Goal: Information Seeking & Learning: Learn about a topic

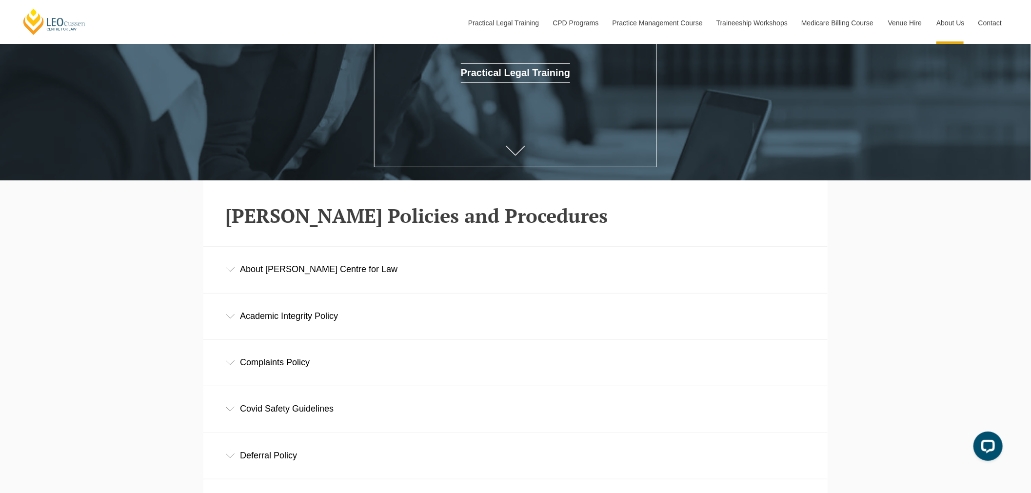
scroll to position [178, 0]
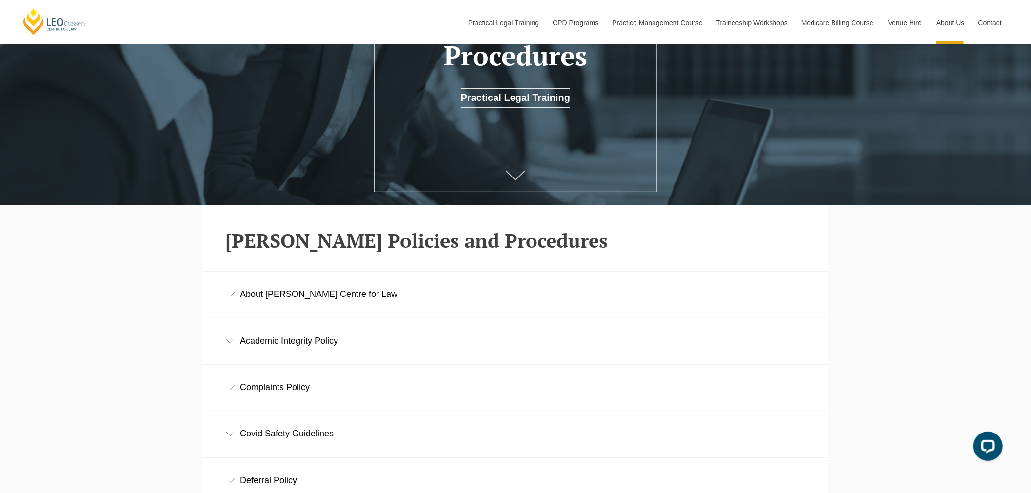
click at [313, 301] on div "About [PERSON_NAME] Centre for Law" at bounding box center [515, 294] width 624 height 45
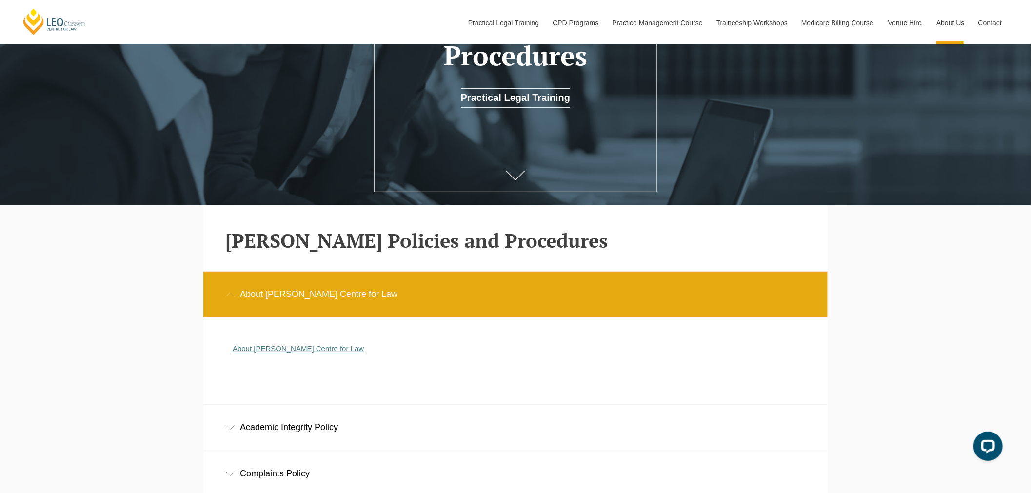
click at [296, 350] on link "About [PERSON_NAME] Centre for Law" at bounding box center [298, 348] width 131 height 8
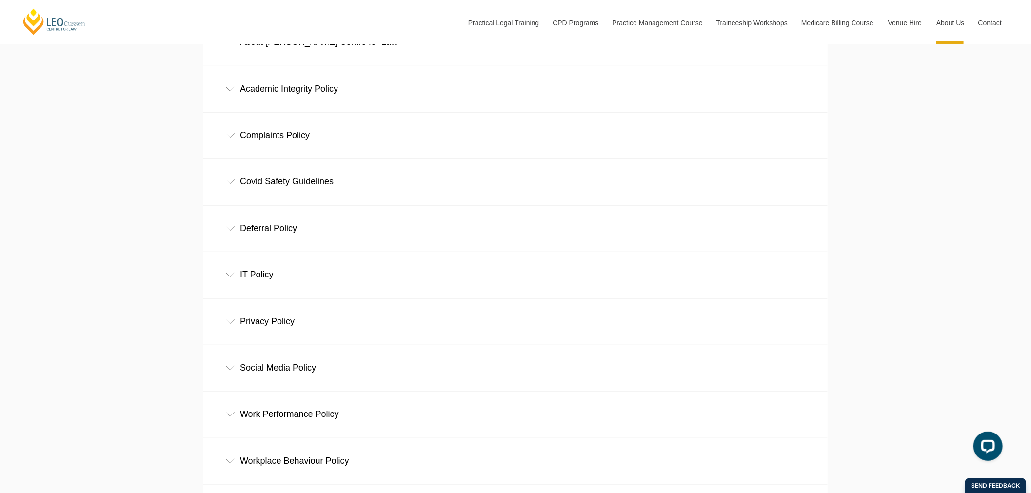
scroll to position [449, 0]
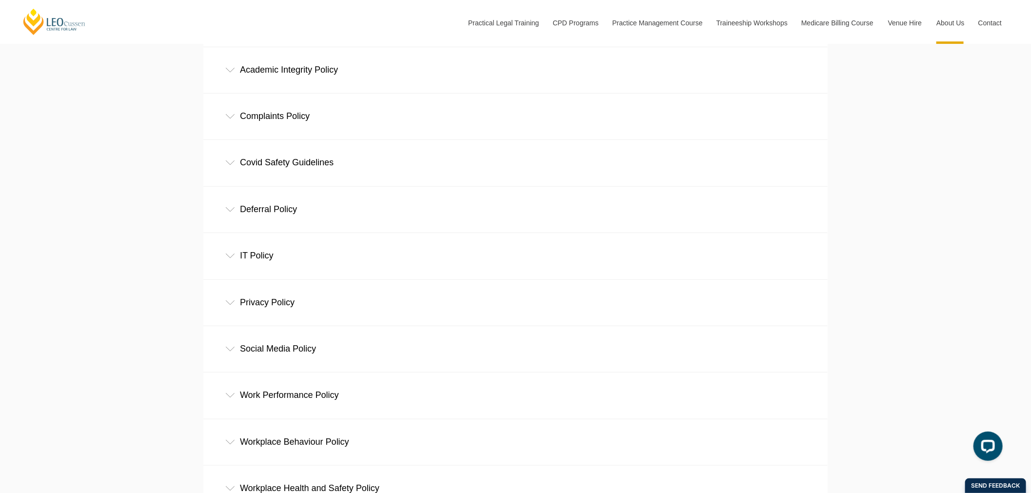
click at [291, 304] on div "Privacy Policy" at bounding box center [515, 302] width 624 height 45
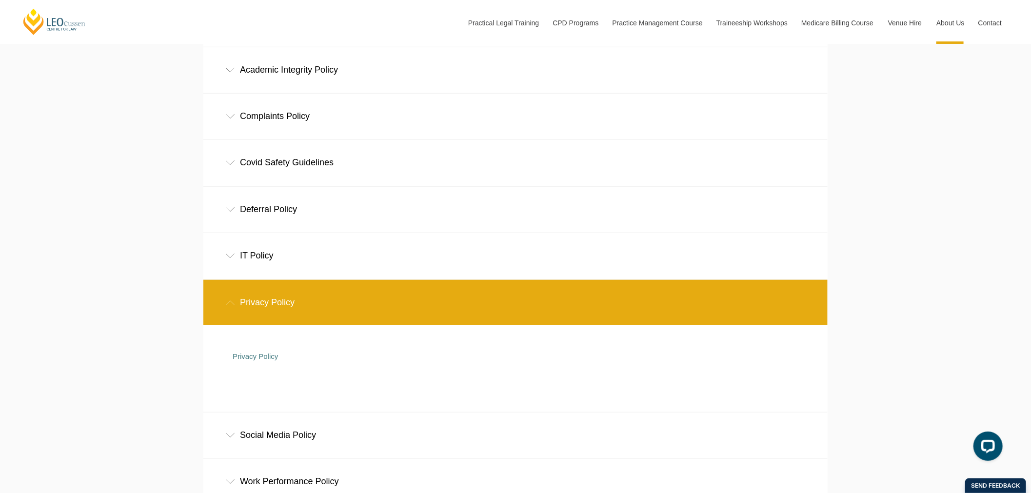
click at [252, 364] on div "Privacy Policy" at bounding box center [508, 361] width 566 height 19
click at [256, 355] on link "Privacy Policy" at bounding box center [255, 356] width 45 height 8
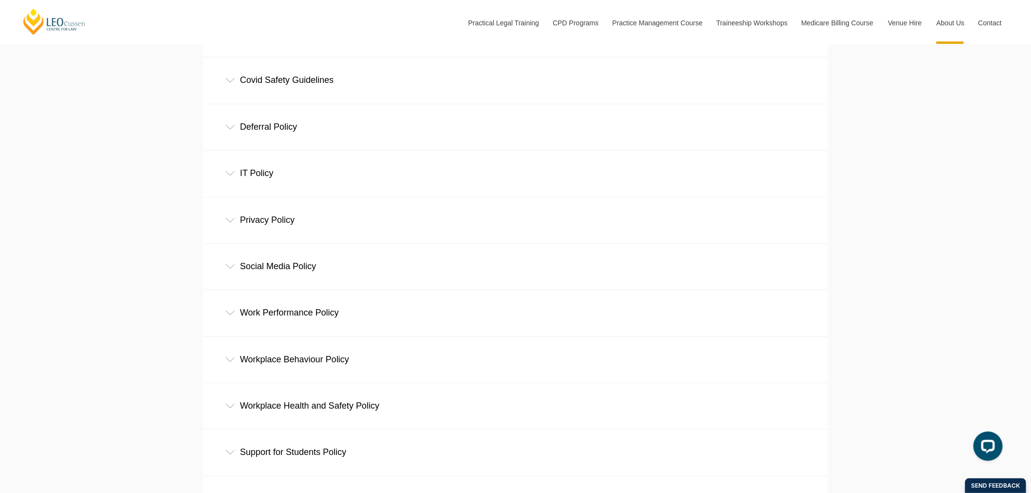
scroll to position [558, 0]
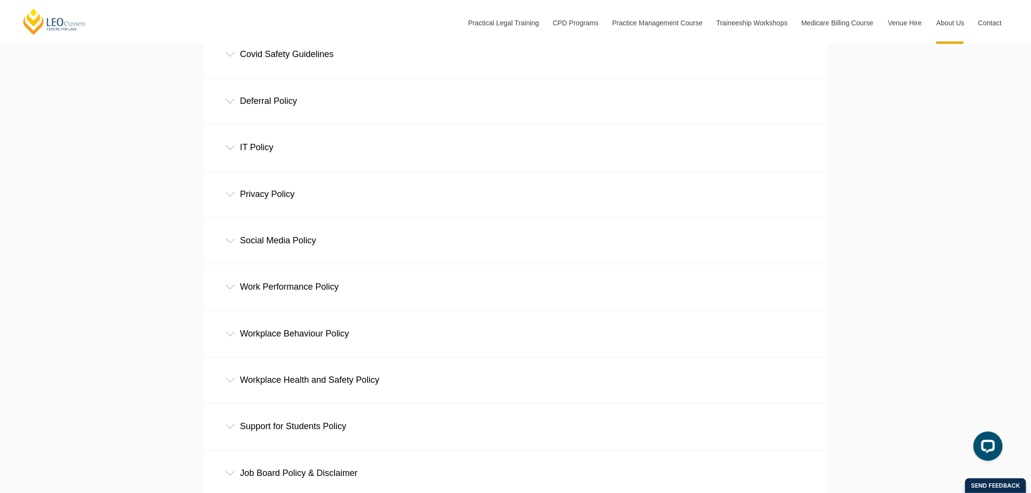
click at [327, 286] on div "Work Performance Policy" at bounding box center [515, 286] width 624 height 45
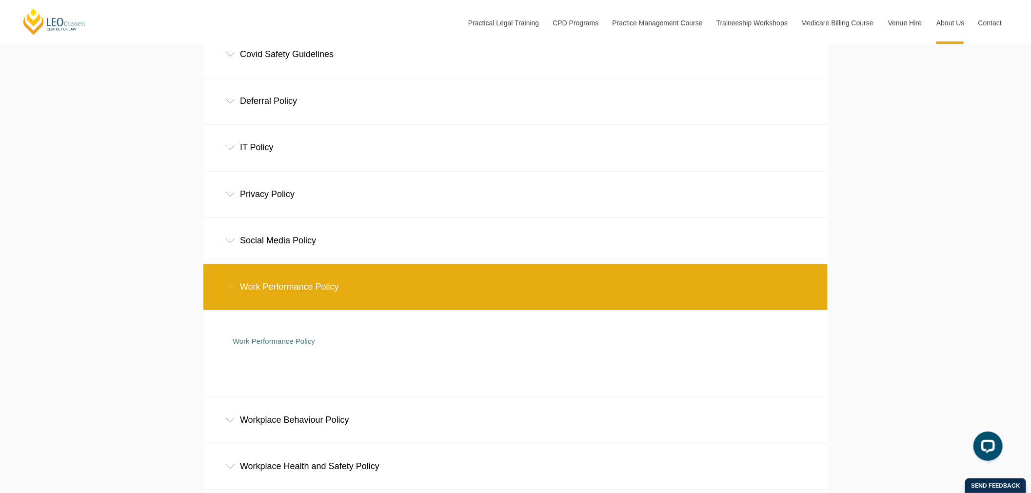
click at [289, 247] on div "Social Media Policy" at bounding box center [515, 240] width 624 height 45
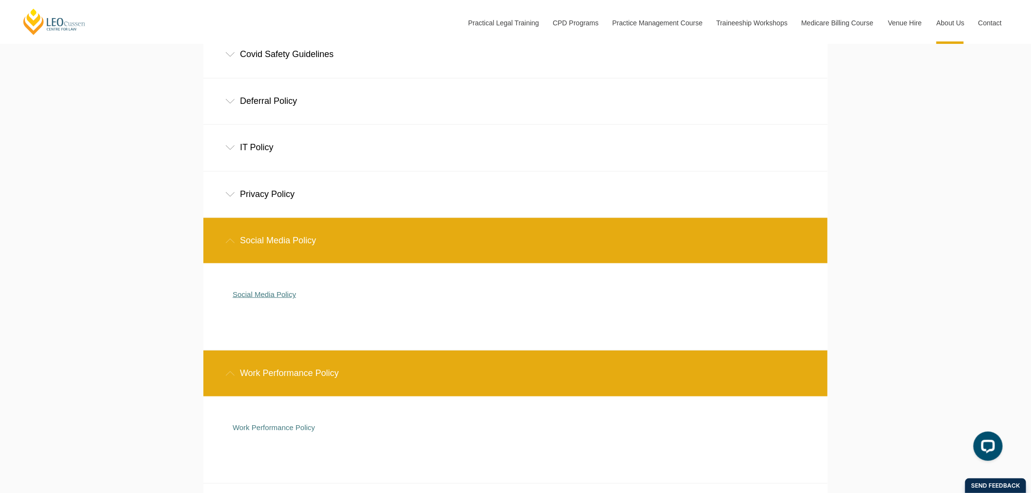
click at [278, 298] on link "Social Media Policy" at bounding box center [264, 294] width 63 height 8
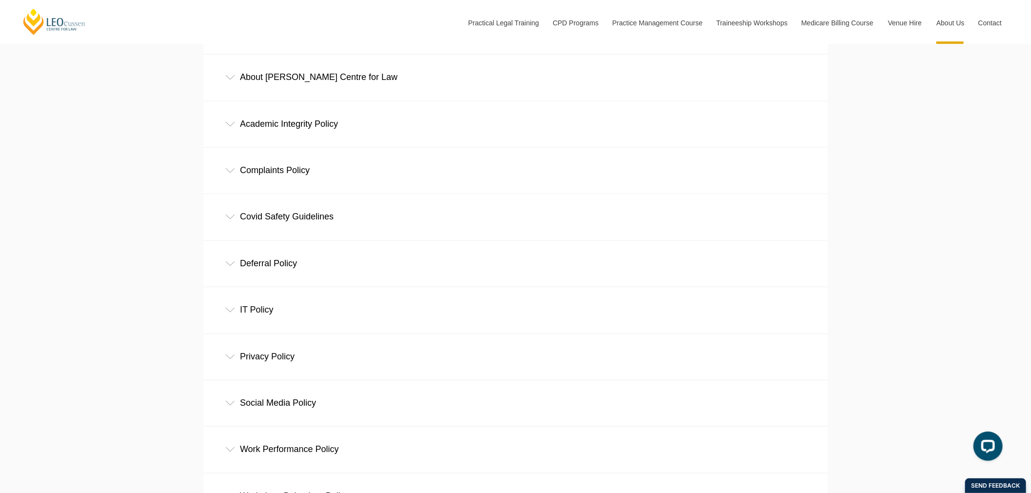
scroll to position [449, 0]
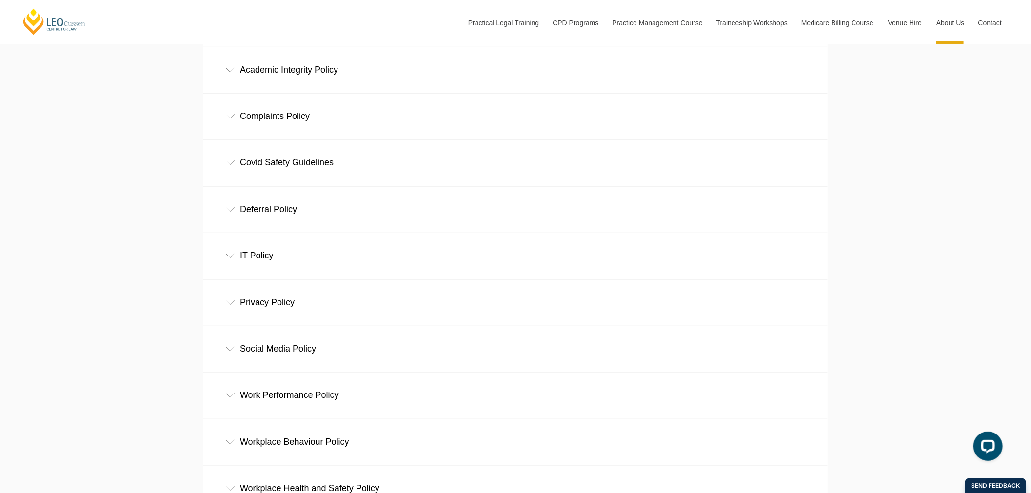
click at [263, 265] on div "IT Policy" at bounding box center [515, 255] width 624 height 45
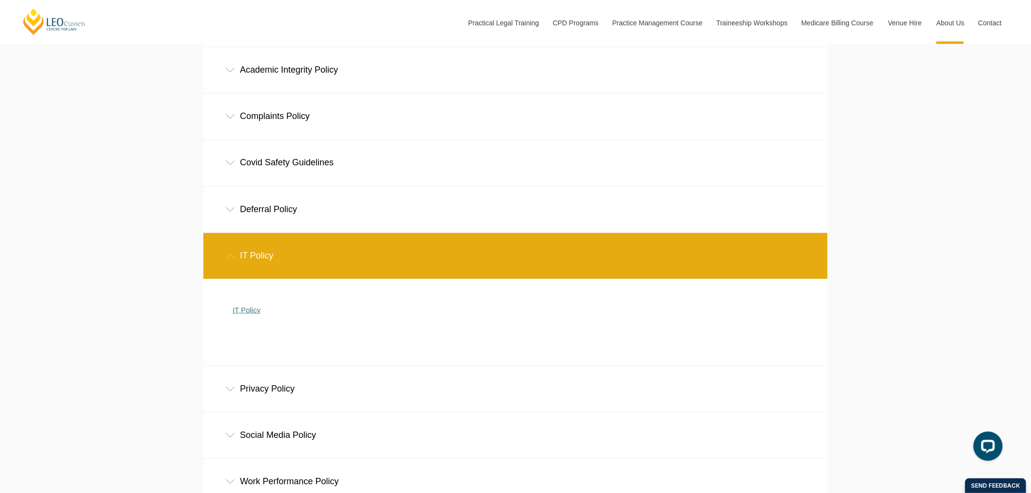
click at [241, 314] on link "IT Policy" at bounding box center [247, 310] width 28 height 8
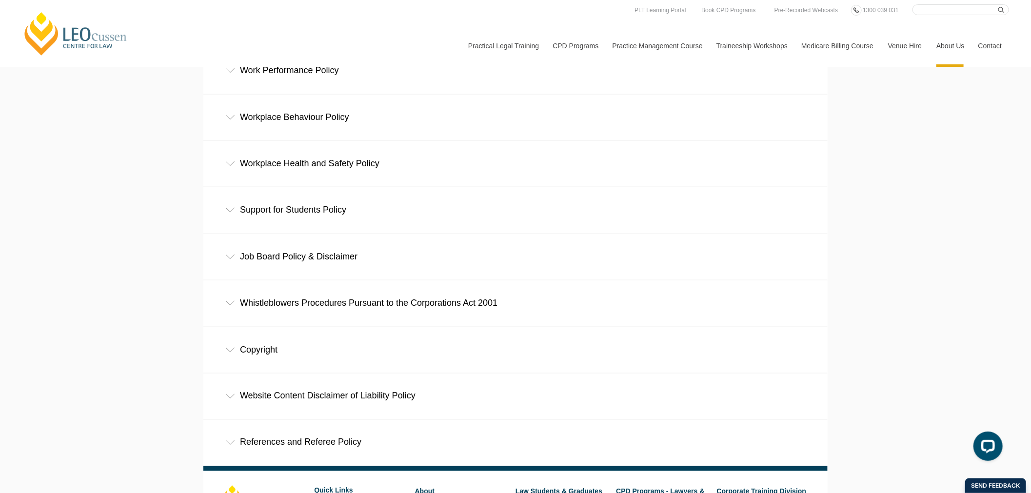
click at [304, 260] on div "Job Board Policy & Disclaimer" at bounding box center [515, 256] width 624 height 45
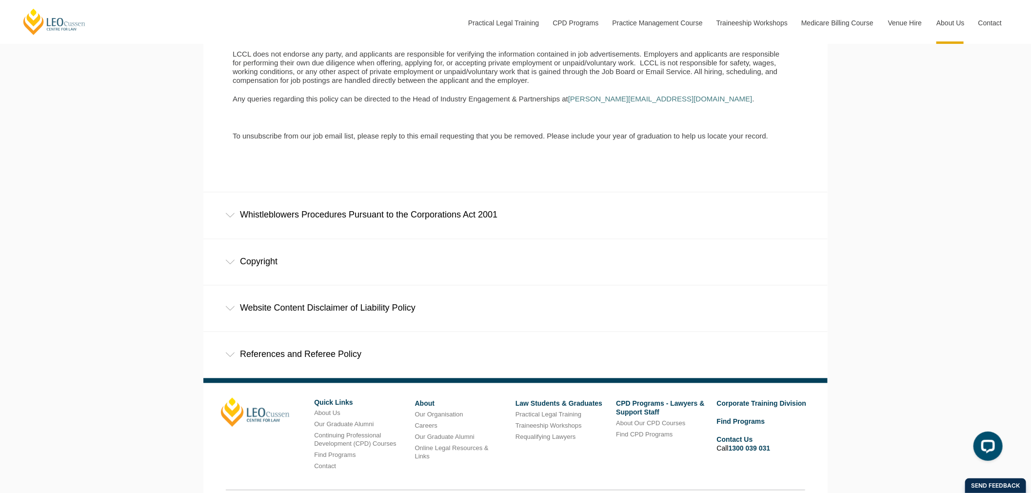
scroll to position [1208, 0]
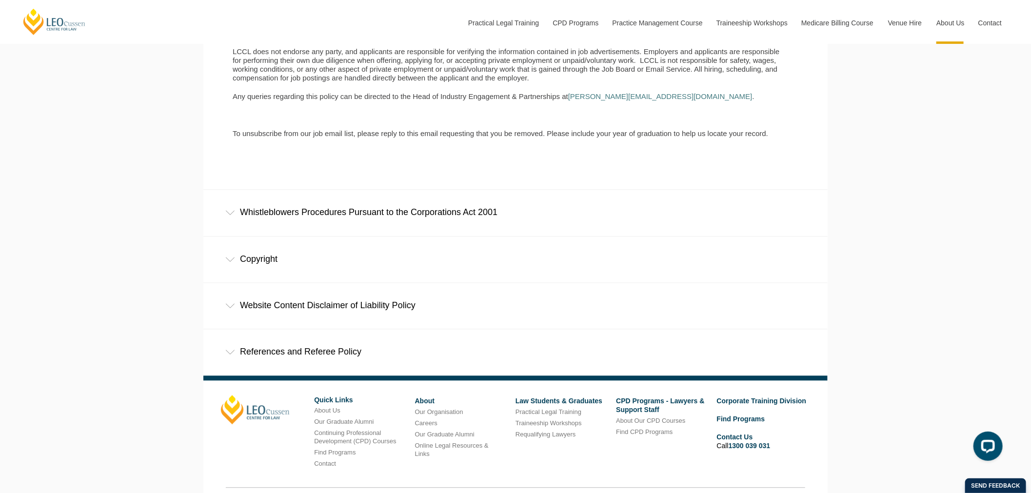
click at [403, 224] on div "Whistleblowers Procedures Pursuant to the Corporations Act 2001" at bounding box center [515, 212] width 624 height 45
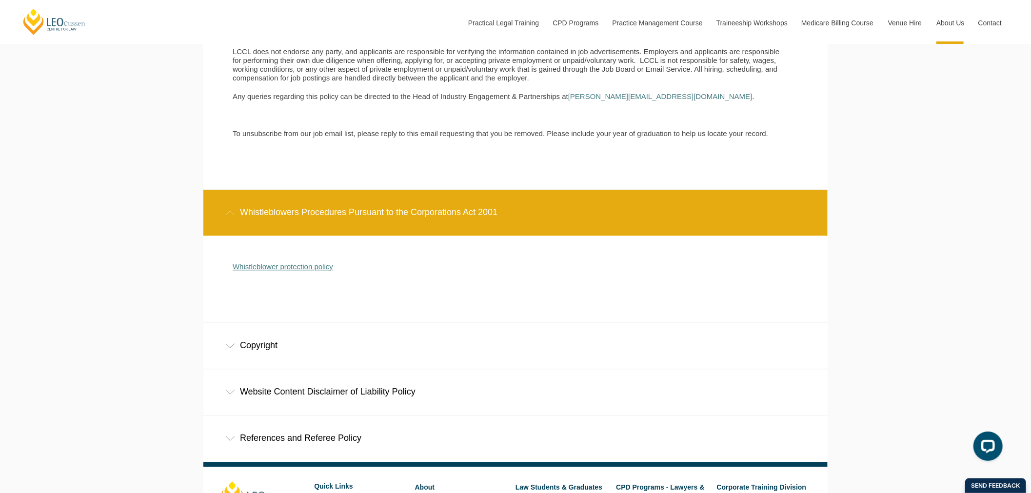
click at [301, 271] on link "Whistleblower protection policy" at bounding box center [283, 266] width 100 height 8
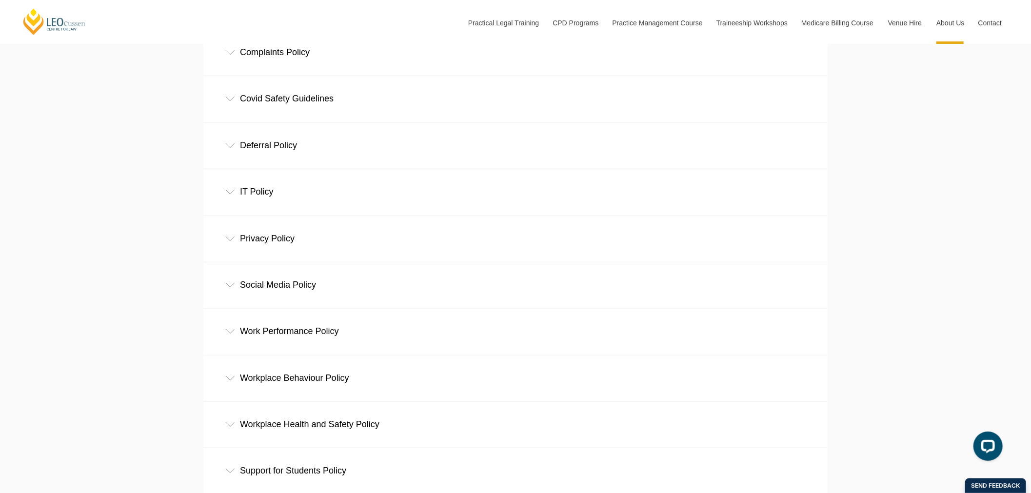
scroll to position [488, 0]
